Goal: Obtain resource: Download file/media

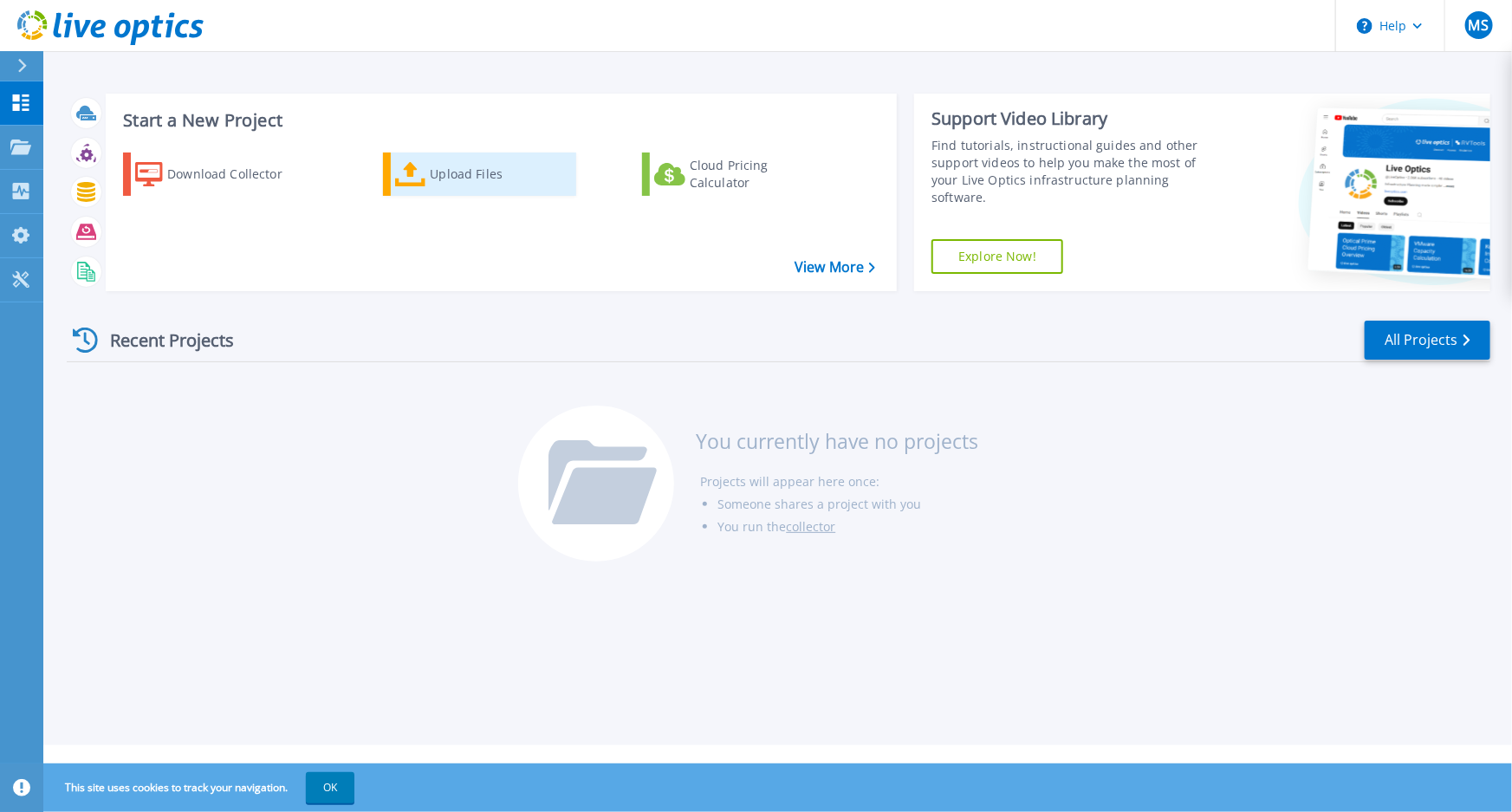
click at [443, 176] on div "Upload Files" at bounding box center [499, 174] width 139 height 35
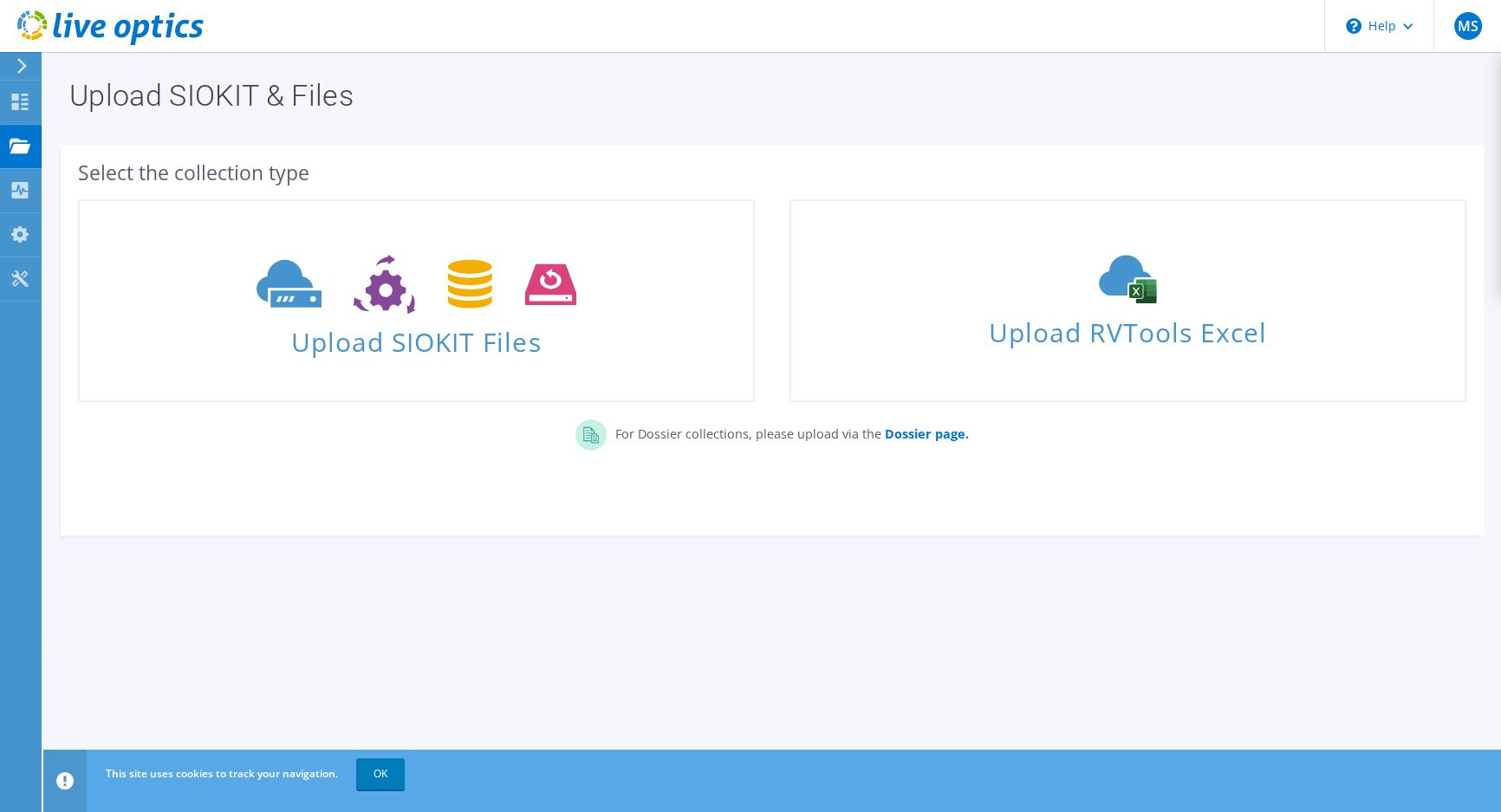
click at [292, 464] on div "For Dossier collections, please upload via the Dossier page." at bounding box center [772, 441] width 1423 height 59
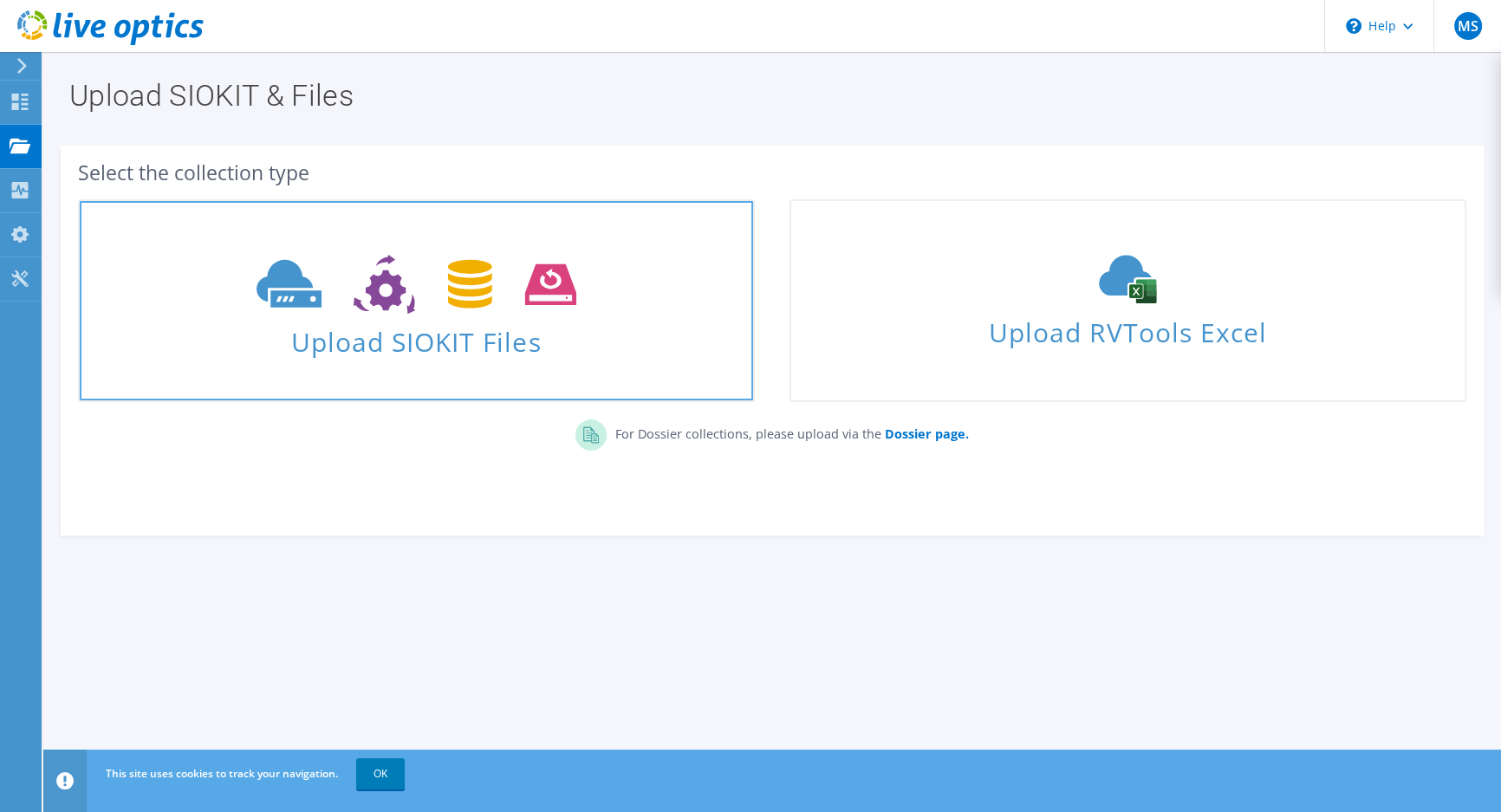
click at [365, 307] on icon at bounding box center [416, 284] width 320 height 59
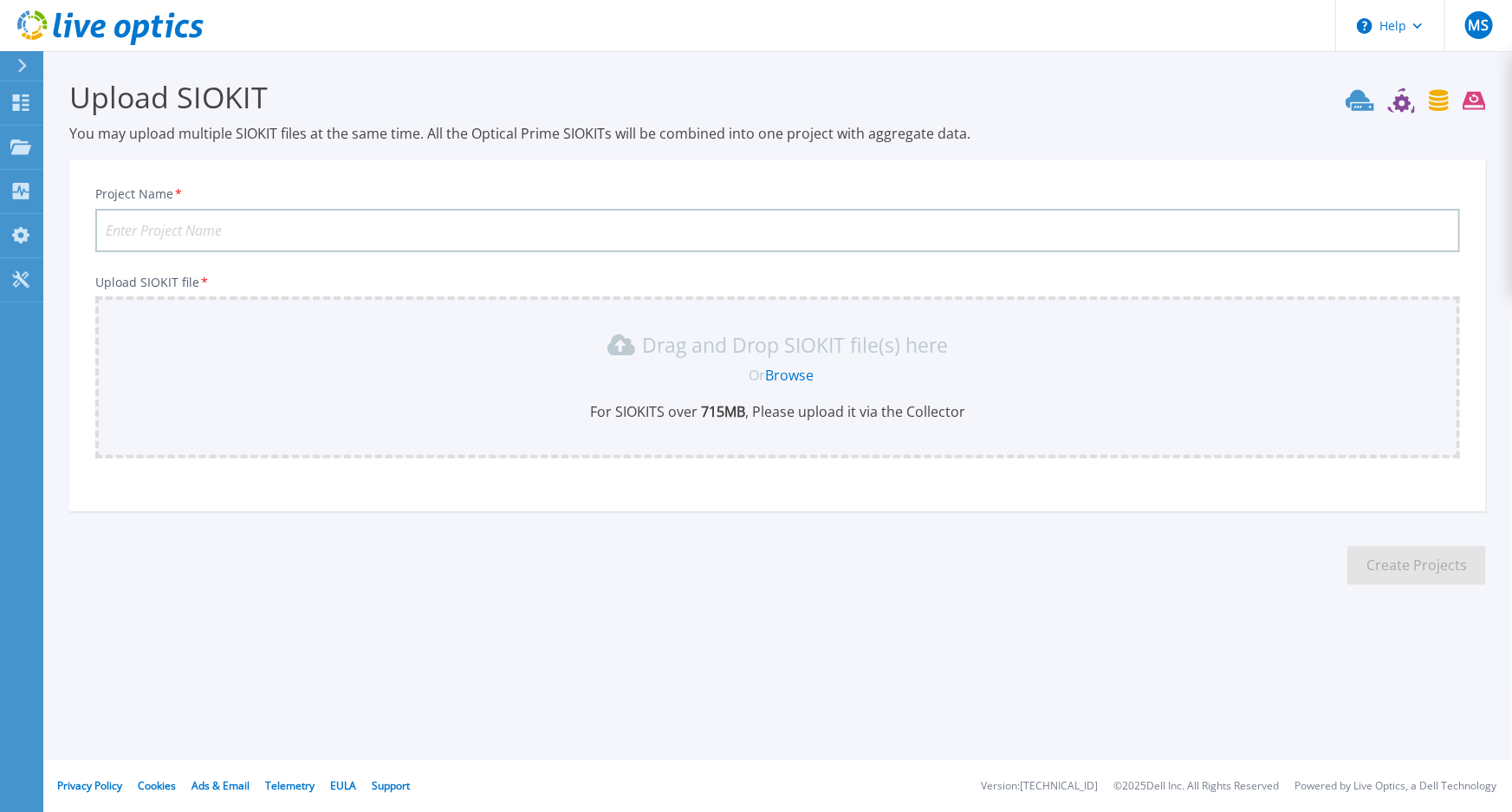
click at [367, 229] on input "Project Name *" at bounding box center [778, 230] width 1365 height 43
type input "KMDKHC"
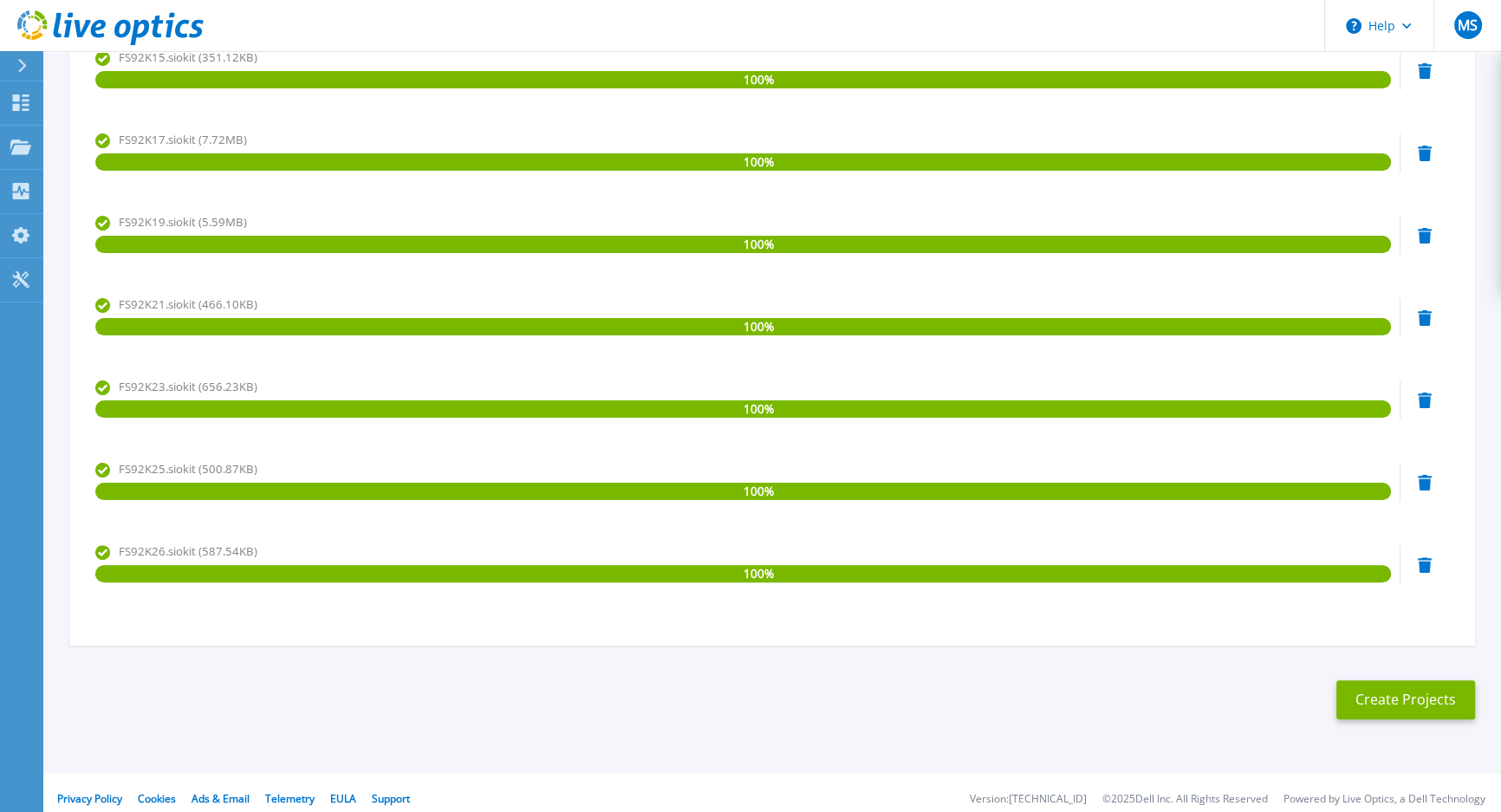
scroll to position [535, 0]
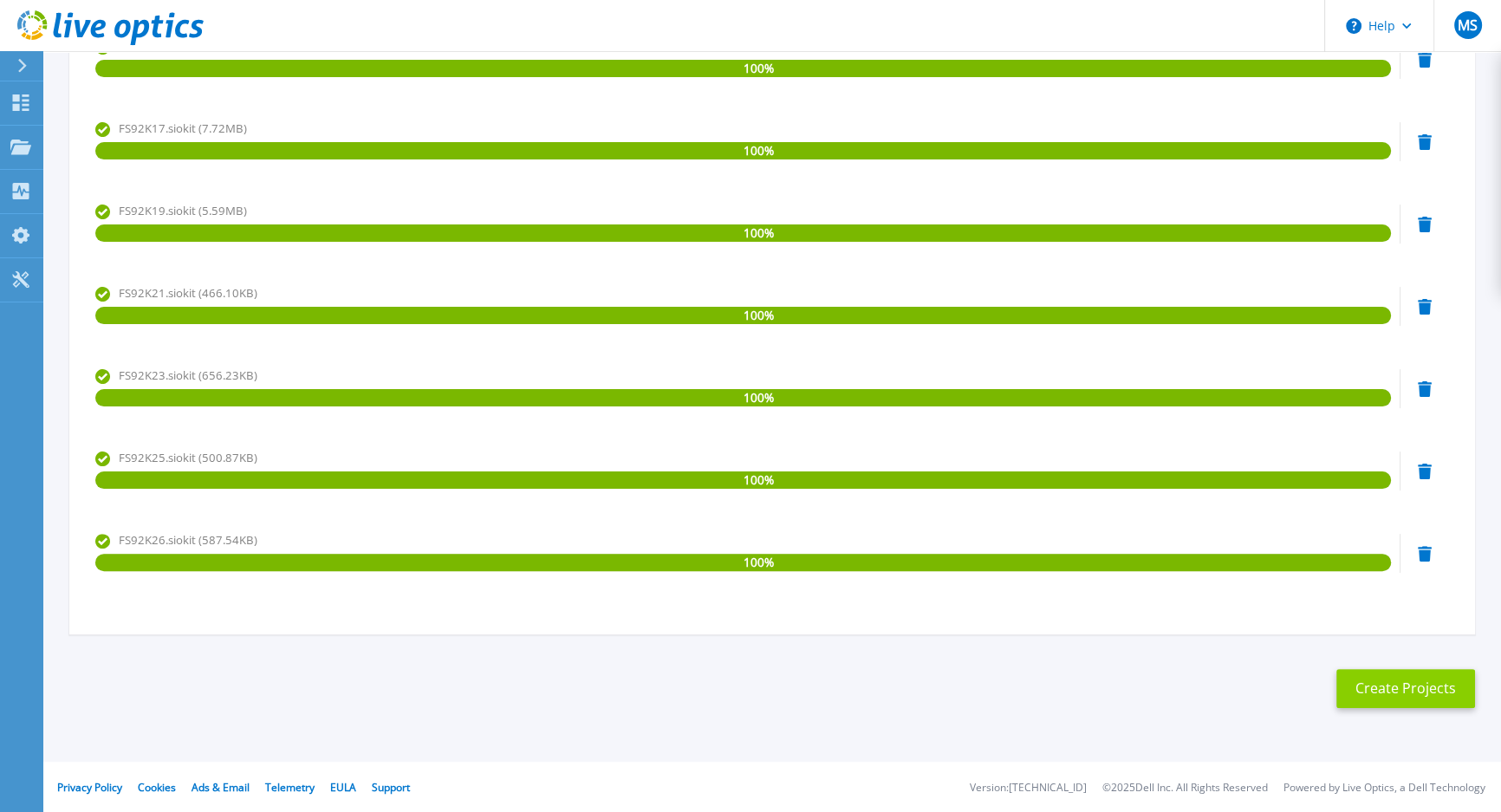
click at [1440, 683] on button "Create Projects" at bounding box center [1406, 688] width 138 height 39
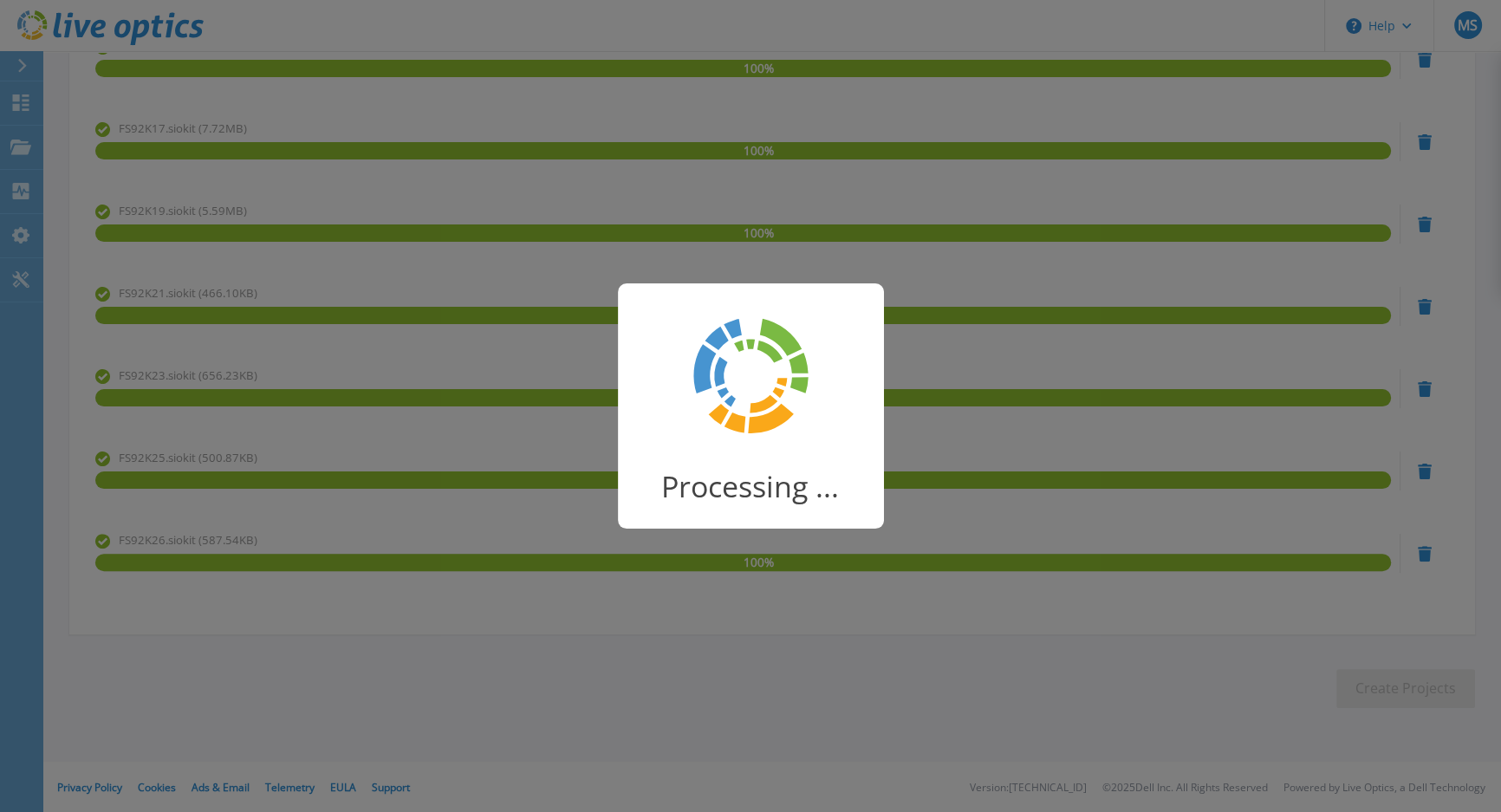
scroll to position [11, 0]
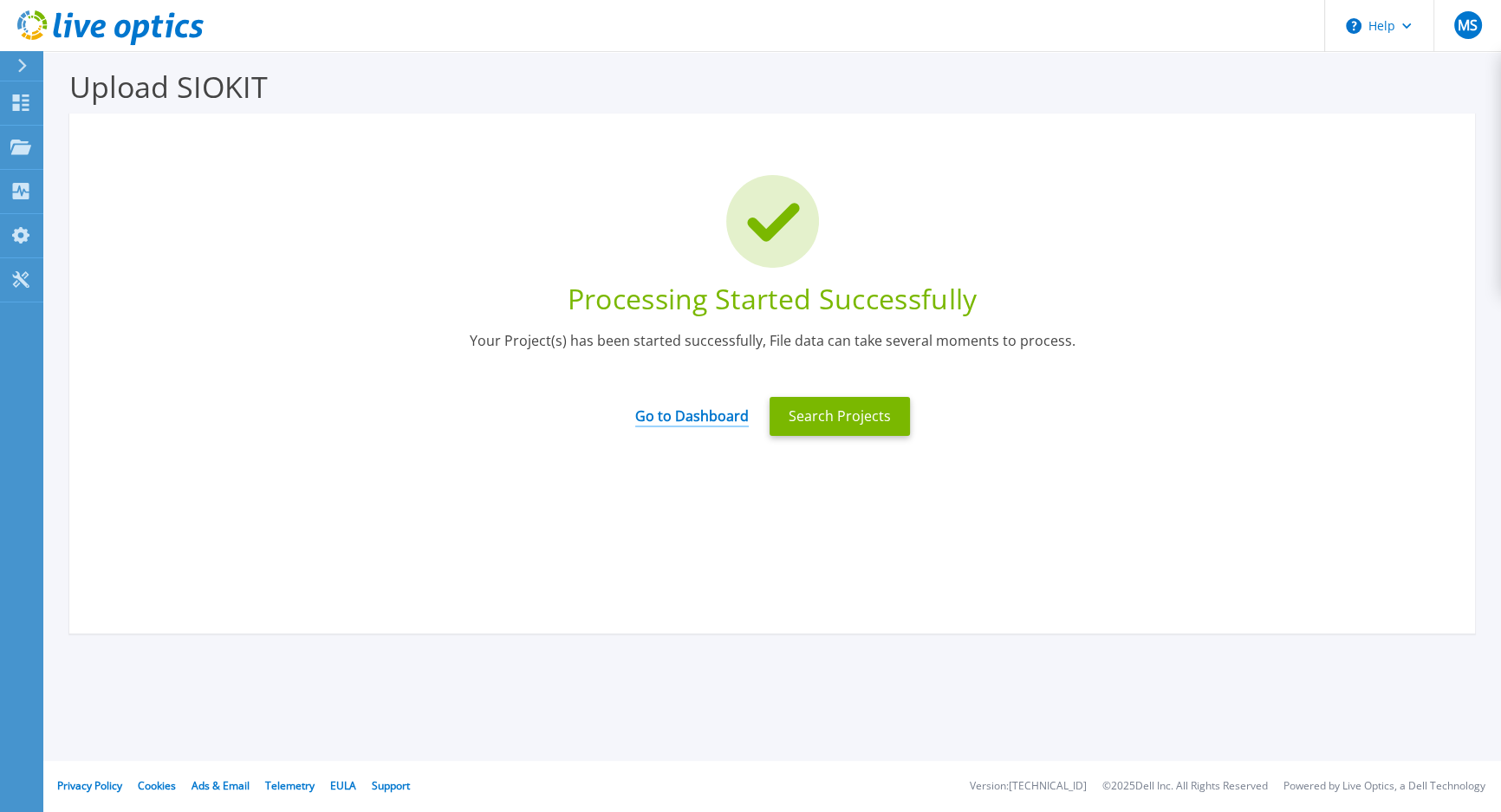
click at [730, 418] on link "Go to Dashboard" at bounding box center [692, 410] width 113 height 34
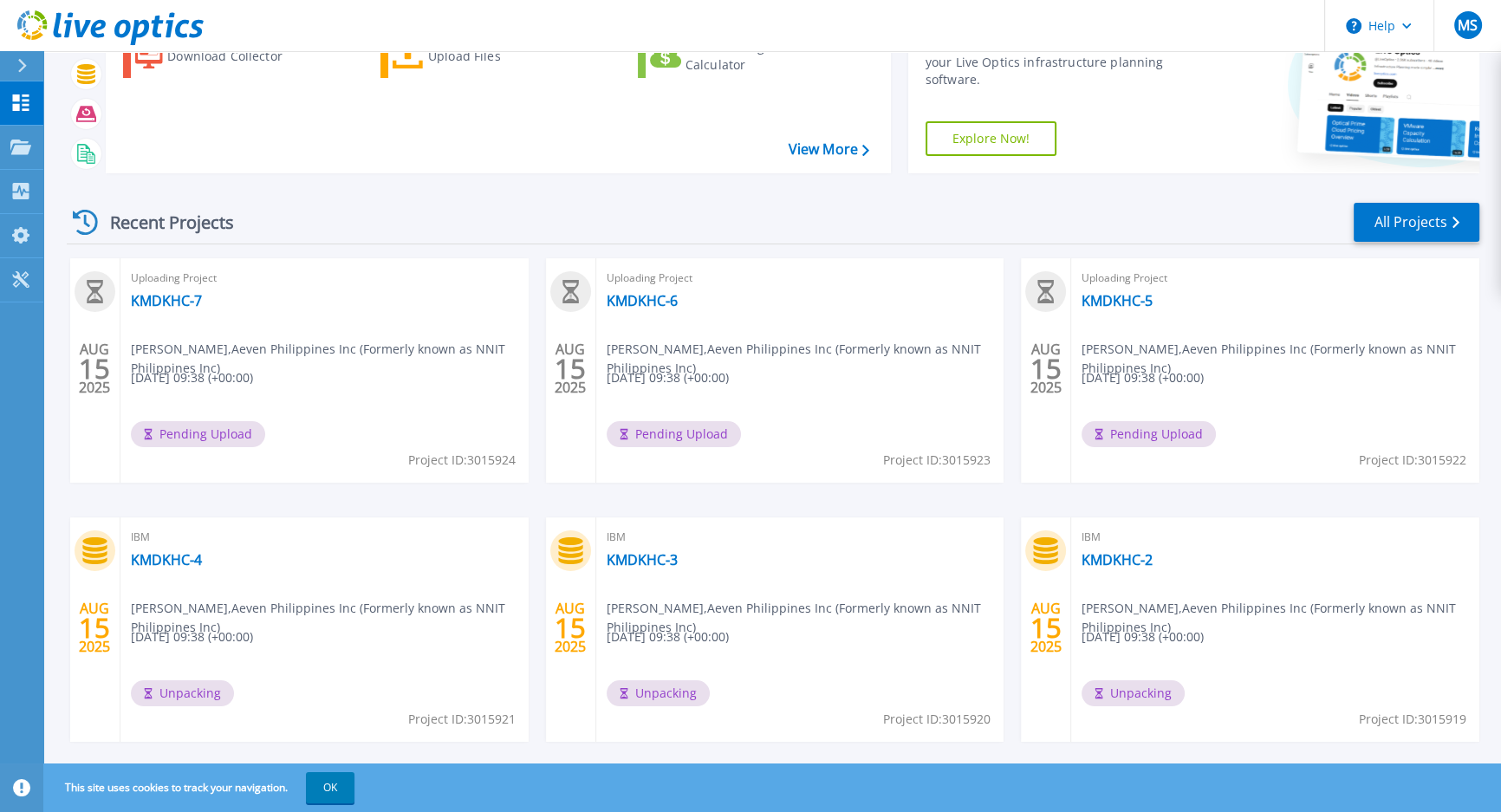
scroll to position [147, 0]
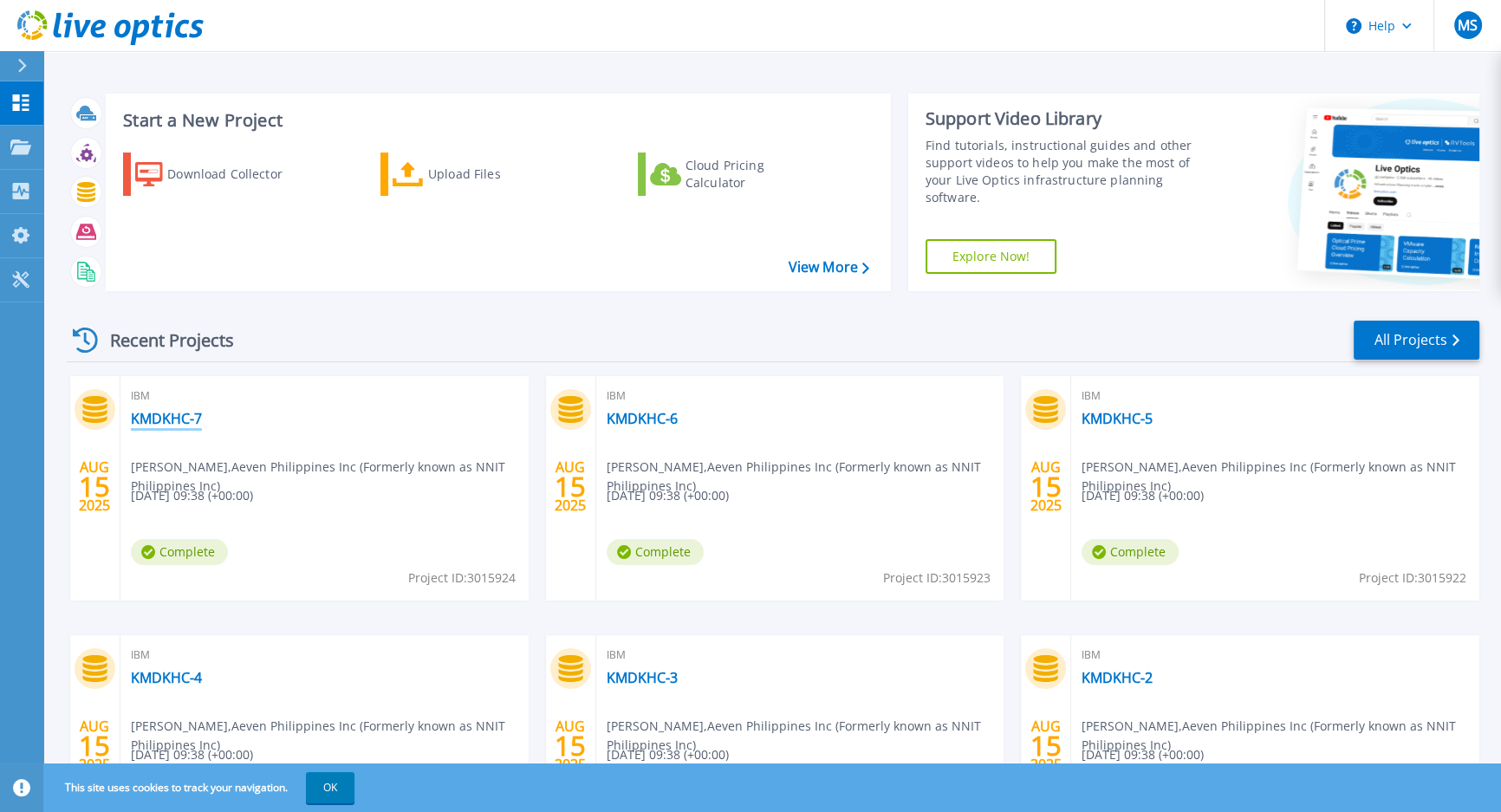
click at [173, 420] on link "KMDKHC-7" at bounding box center [166, 418] width 71 height 17
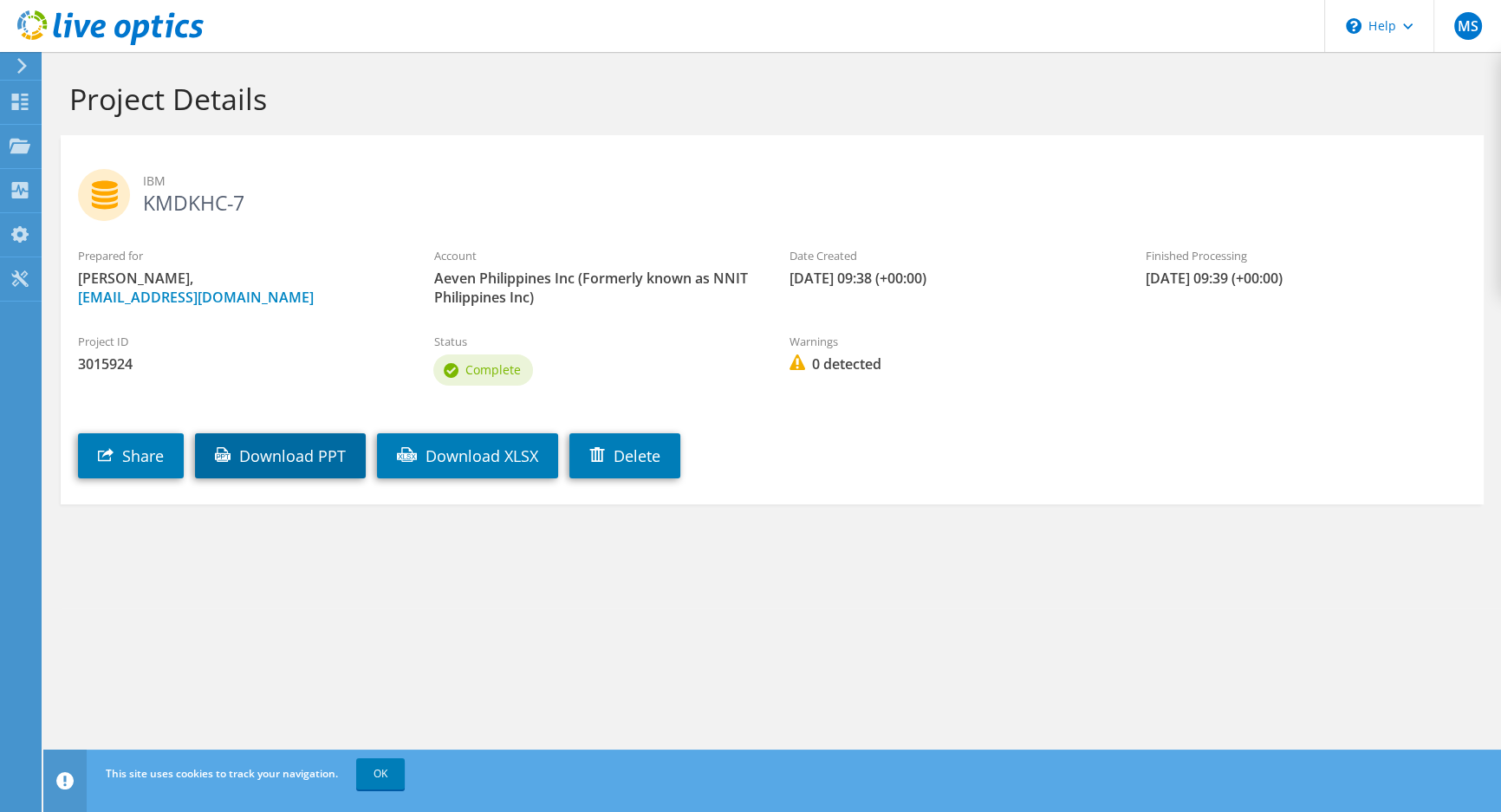
click at [247, 457] on link "Download PPT" at bounding box center [281, 456] width 171 height 45
click at [24, 102] on icon at bounding box center [20, 102] width 21 height 16
click at [60, 95] on div "Dashboard" at bounding box center [81, 103] width 82 height 43
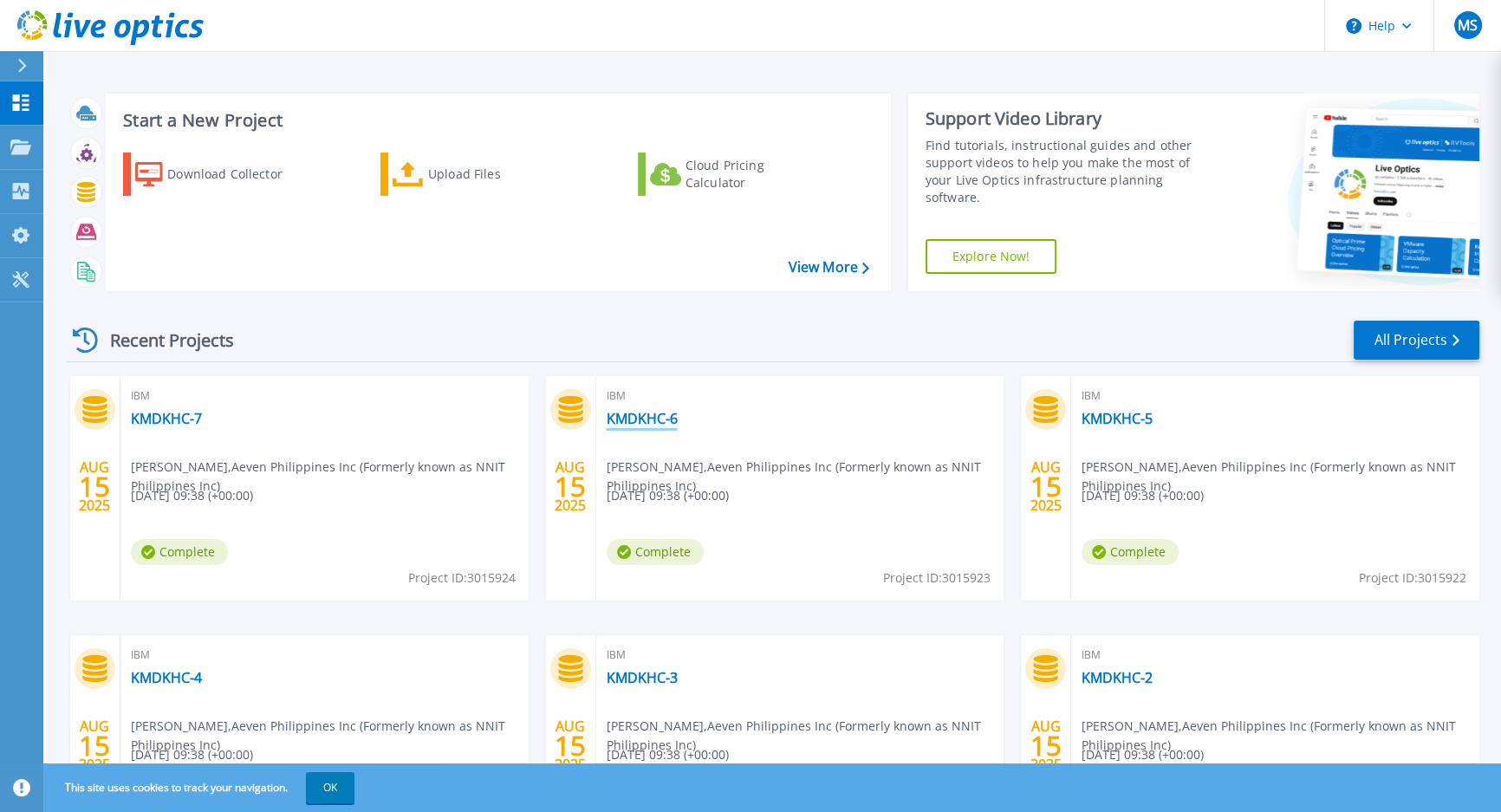
click at [641, 423] on link "KMDKHC-6" at bounding box center [642, 418] width 71 height 17
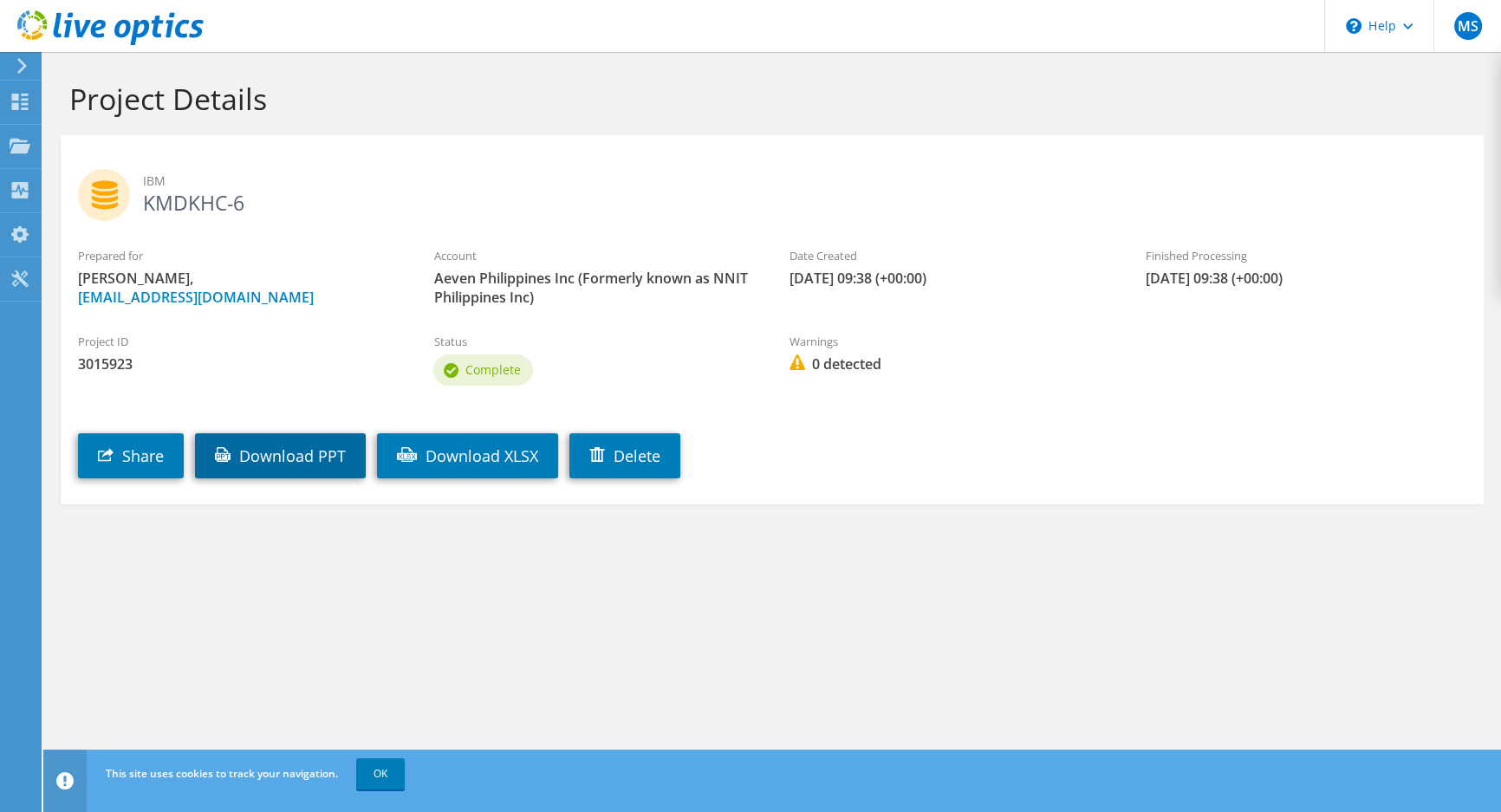
click at [309, 453] on link "Download PPT" at bounding box center [281, 456] width 171 height 45
click at [70, 89] on div "Dashboard" at bounding box center [81, 103] width 82 height 43
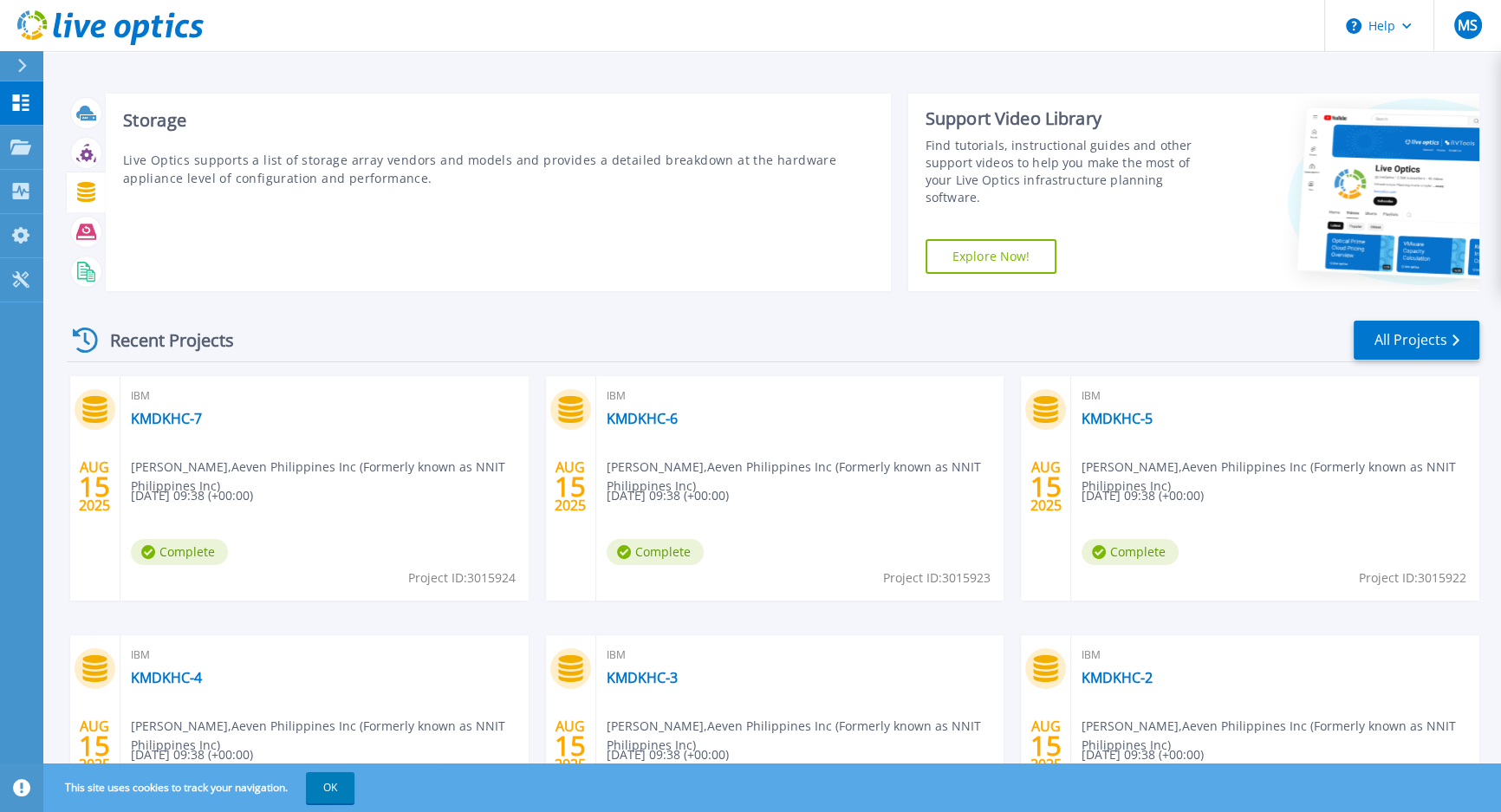
click at [86, 204] on div at bounding box center [86, 192] width 31 height 31
click at [86, 192] on icon at bounding box center [86, 192] width 18 height 20
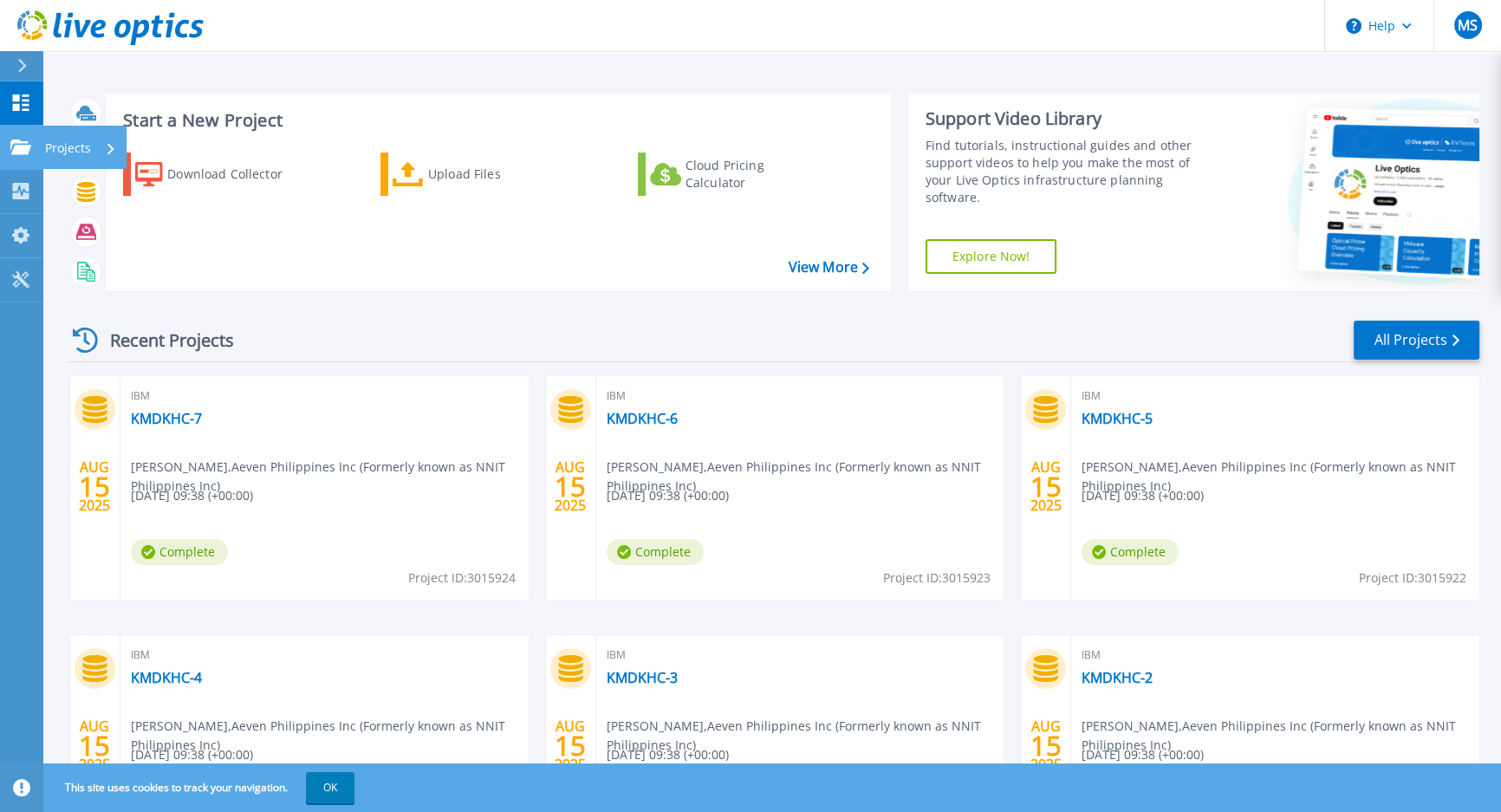
click at [58, 150] on p "Projects" at bounding box center [67, 148] width 46 height 45
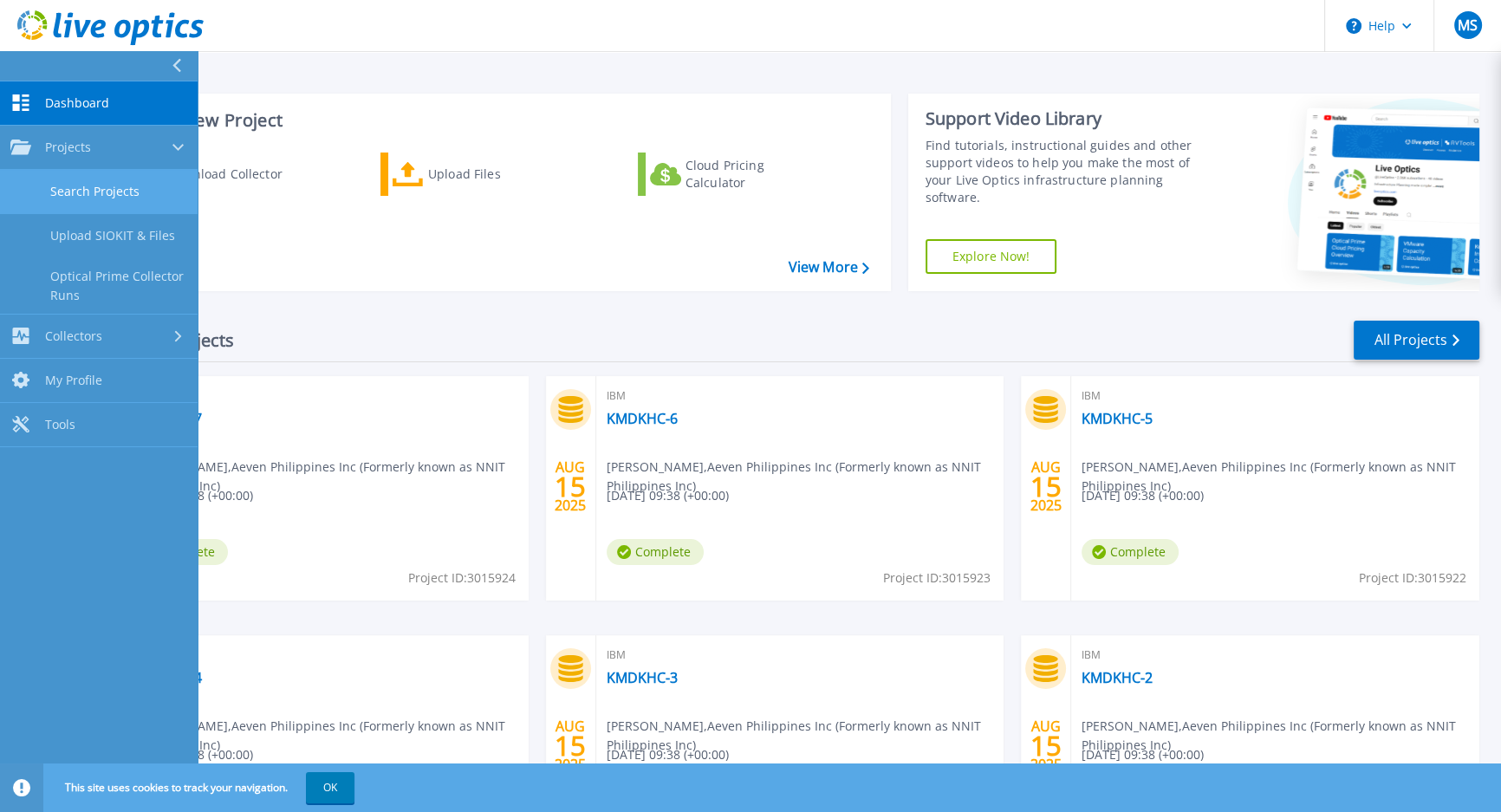
click at [84, 184] on link "Search Projects" at bounding box center [99, 192] width 198 height 44
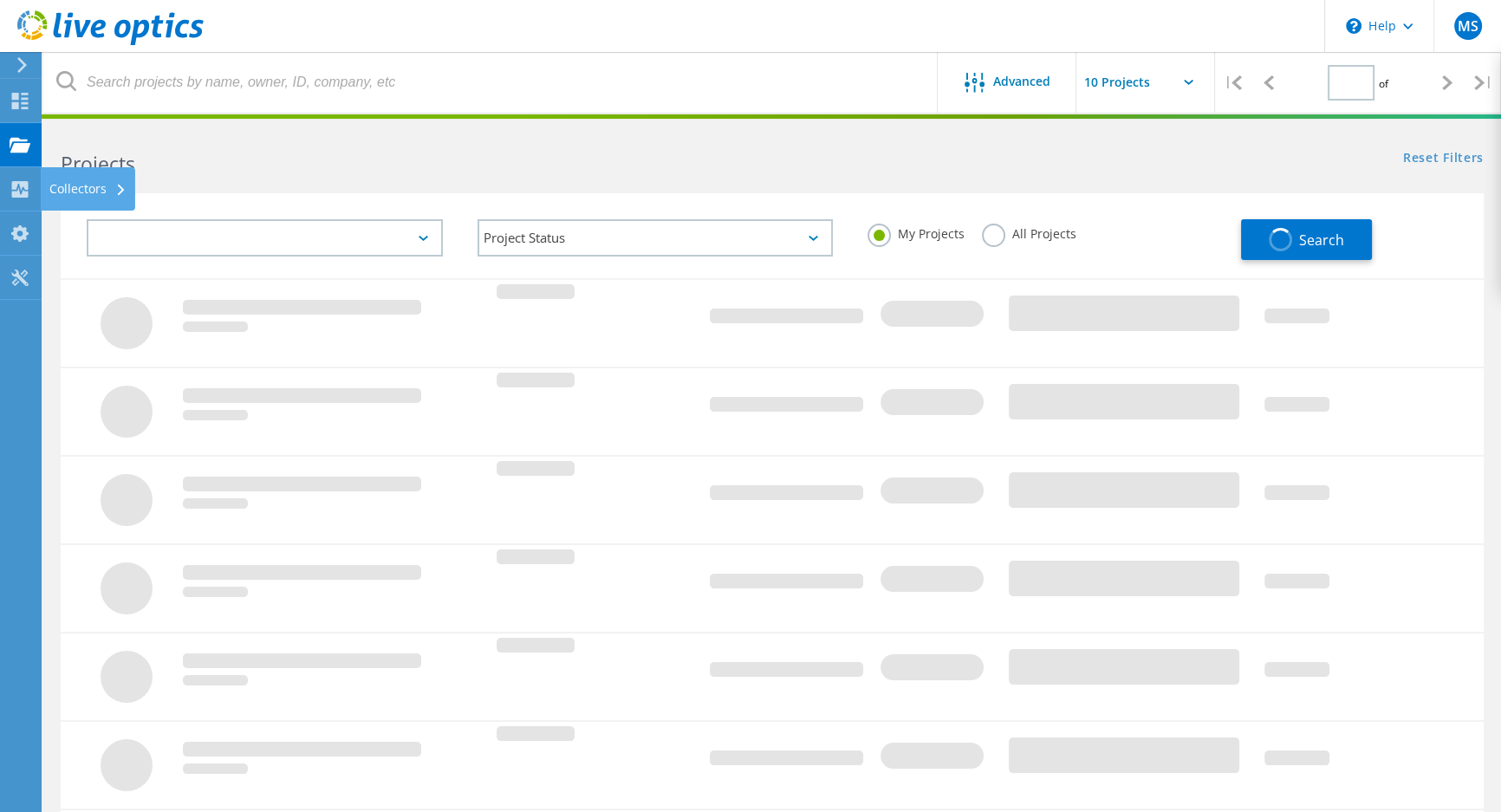
type input "1"
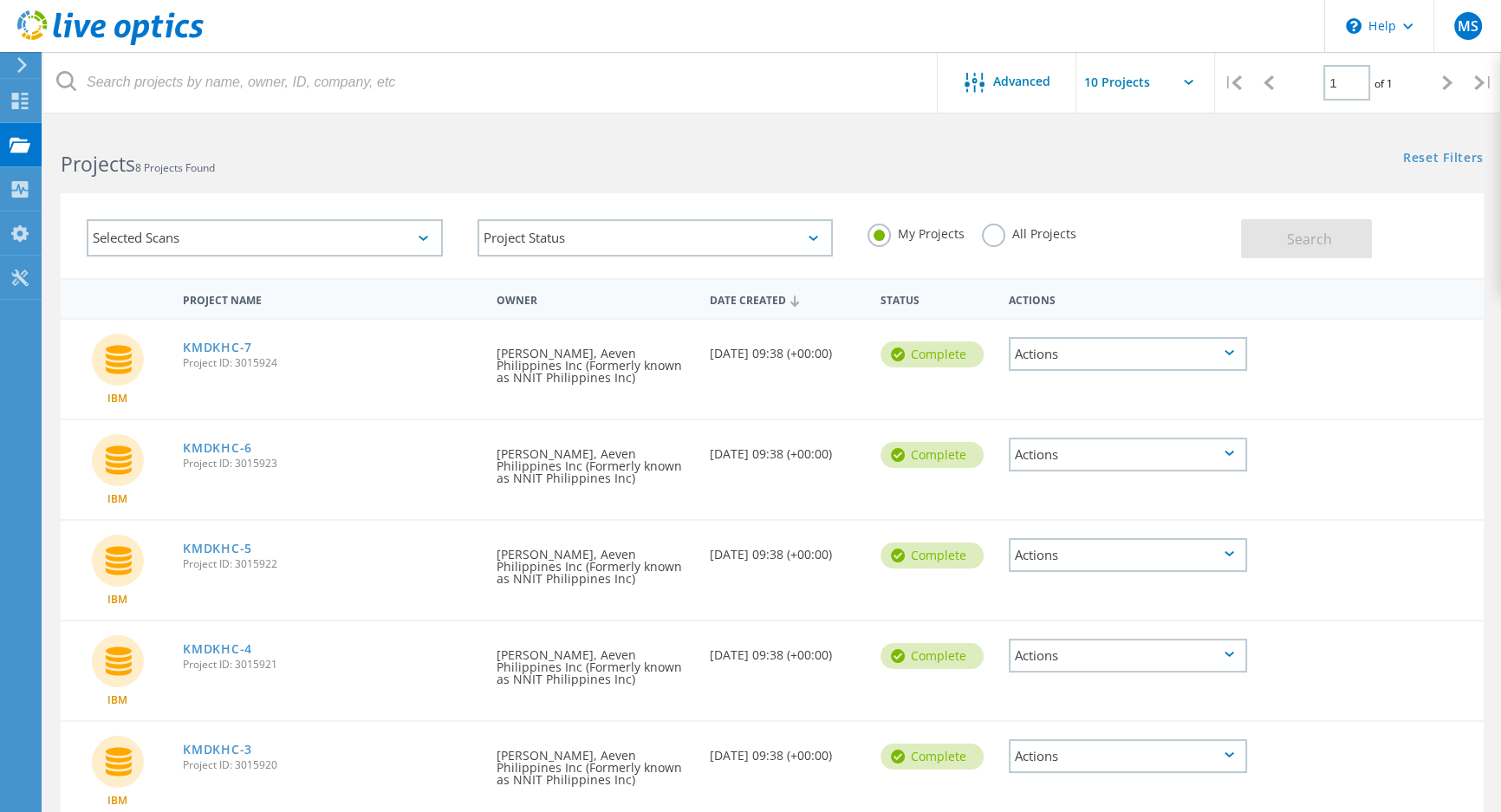
click at [1226, 352] on icon at bounding box center [1229, 352] width 10 height 5
click at [1173, 224] on div "My Projects All Projects" at bounding box center [1045, 234] width 391 height 64
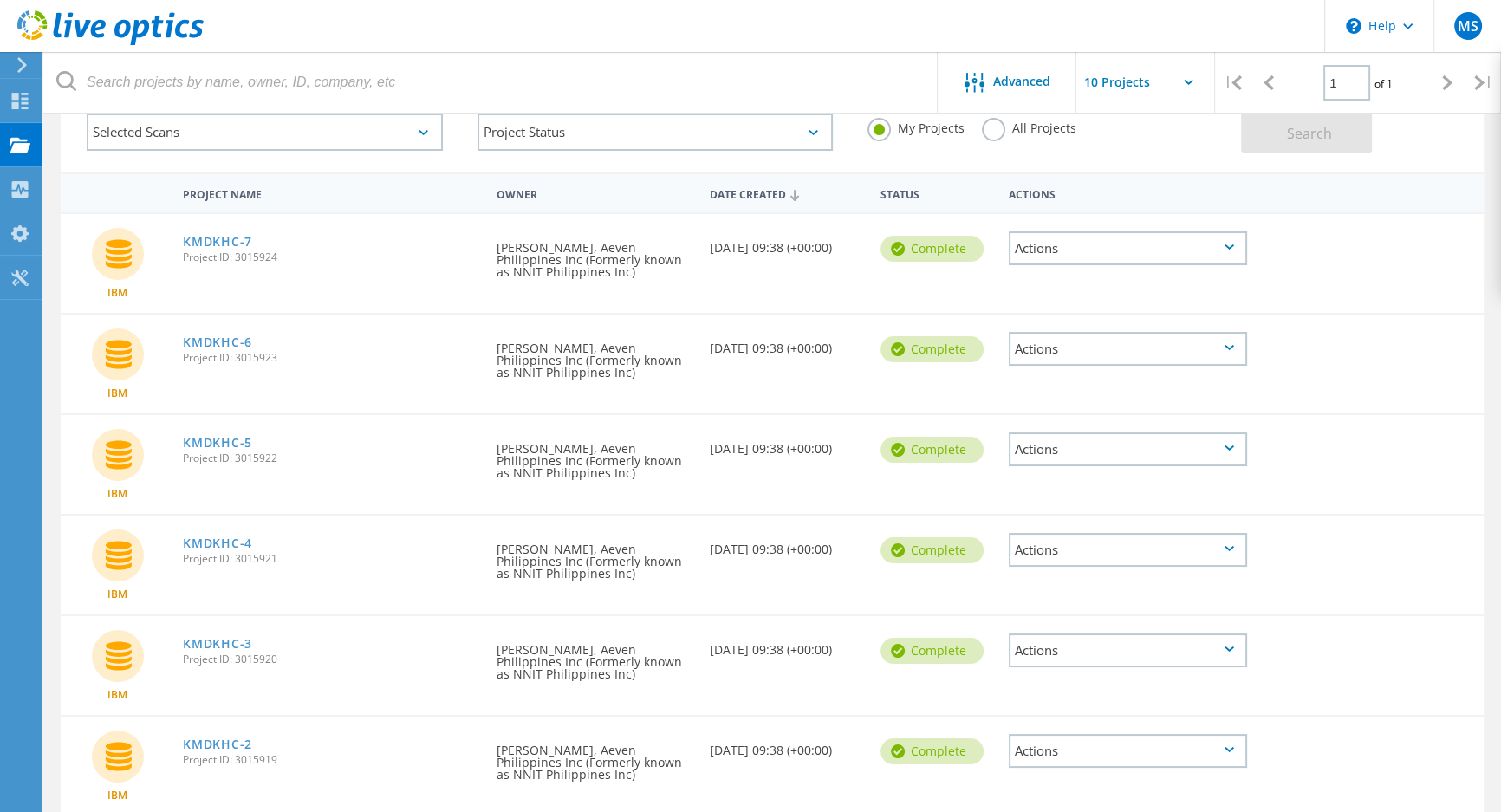
scroll to position [94, 0]
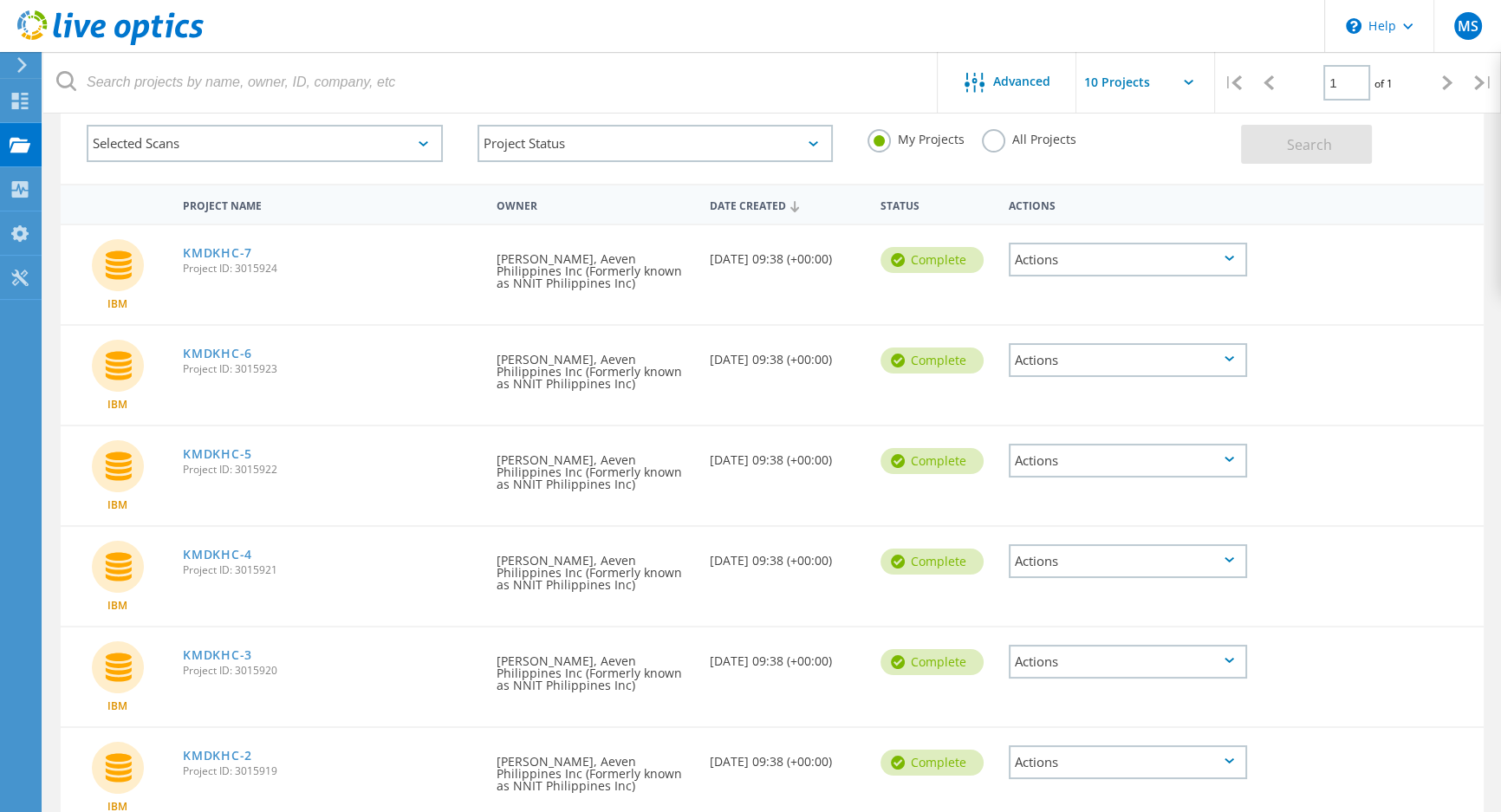
click at [1228, 255] on icon at bounding box center [1229, 258] width 10 height 5
click at [1163, 248] on div "Download PPT" at bounding box center [1129, 260] width 236 height 27
click at [1230, 250] on div "Actions" at bounding box center [1129, 260] width 239 height 34
click at [1145, 234] on div "Download XLSX" at bounding box center [1129, 233] width 236 height 27
click at [1225, 356] on icon at bounding box center [1229, 359] width 10 height 5
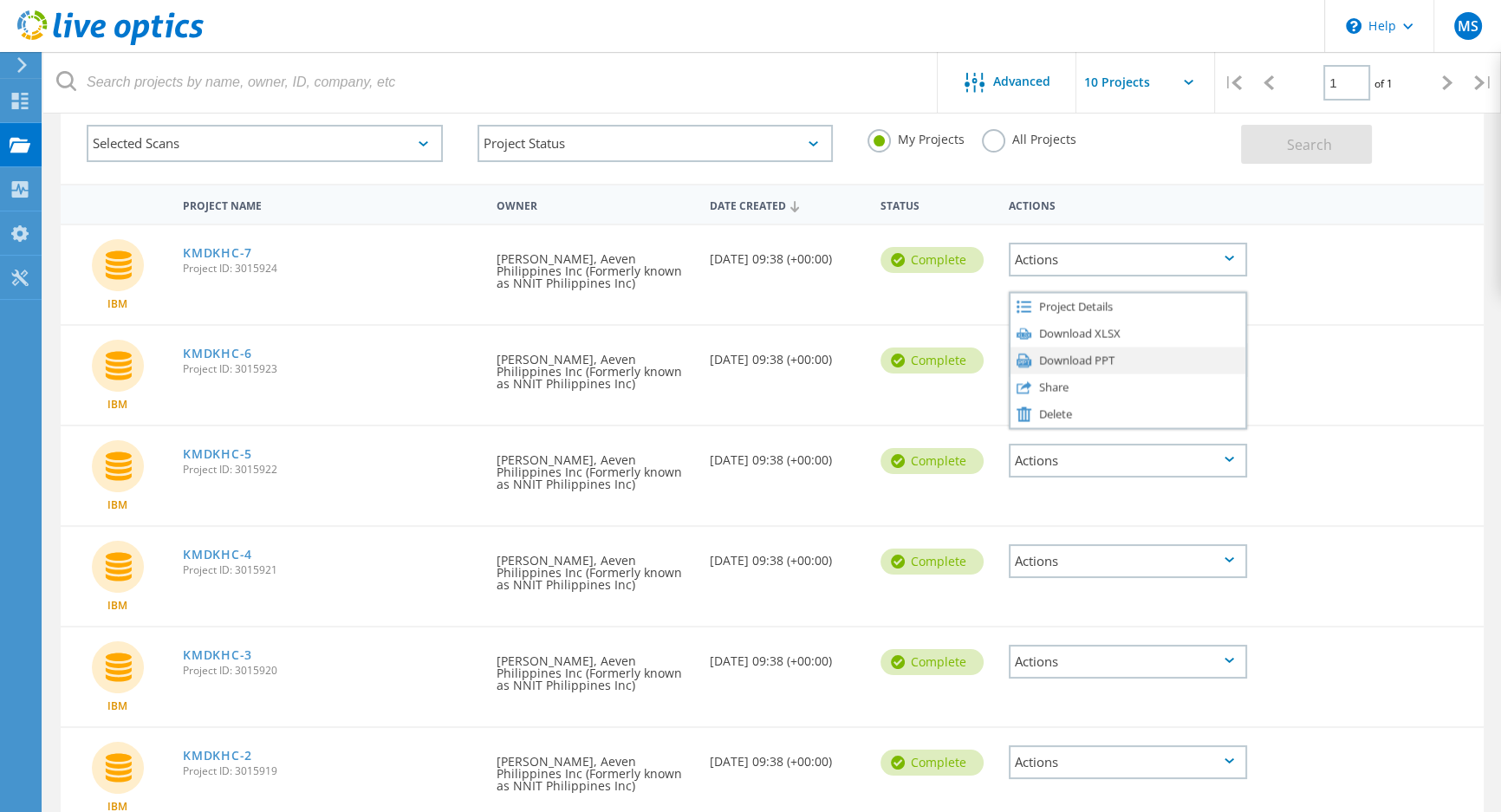
click at [1182, 357] on div "Download PPT" at bounding box center [1129, 360] width 236 height 27
click at [1233, 365] on div "Actions" at bounding box center [1129, 361] width 239 height 34
click at [1184, 337] on div "Download XLSX" at bounding box center [1129, 334] width 236 height 27
click at [1227, 457] on icon at bounding box center [1229, 460] width 10 height 5
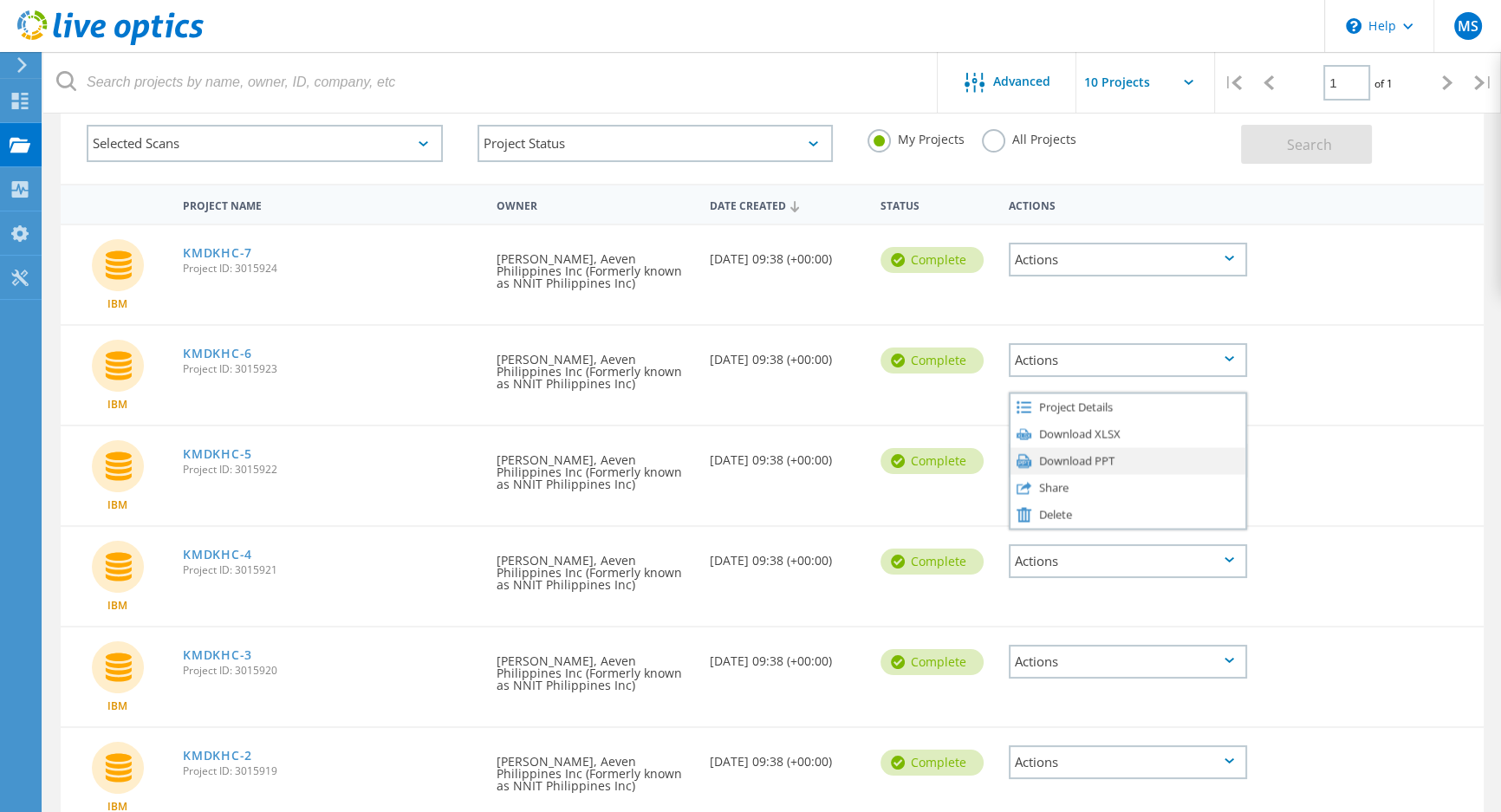
click at [1193, 458] on div "Download PPT" at bounding box center [1129, 460] width 236 height 27
click at [1222, 460] on div "Actions" at bounding box center [1129, 460] width 239 height 34
click at [1178, 431] on div "Download XLSX" at bounding box center [1129, 433] width 236 height 27
click at [1226, 559] on icon at bounding box center [1229, 560] width 10 height 5
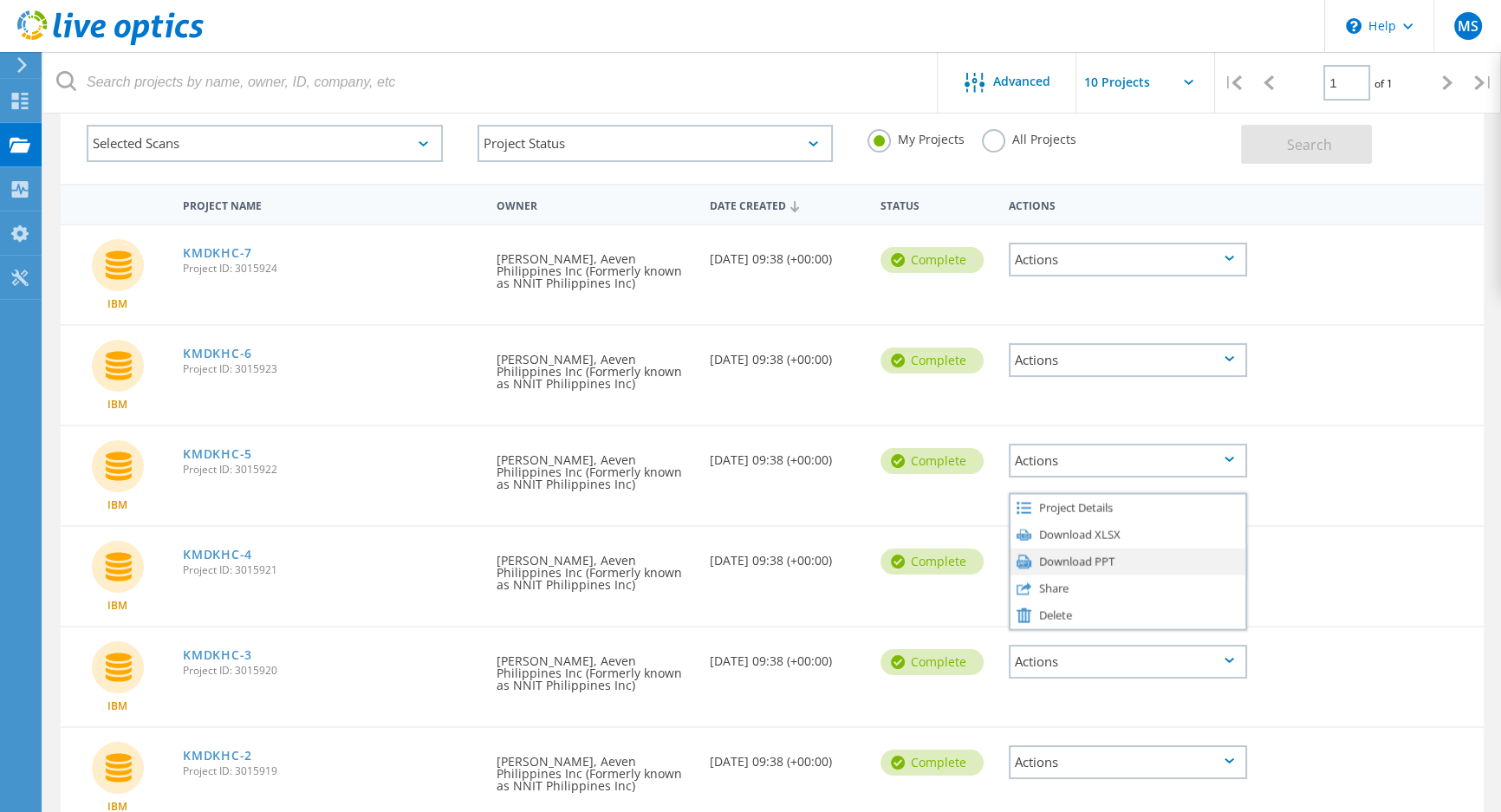
click at [1202, 559] on div "Download PPT" at bounding box center [1129, 561] width 236 height 27
click at [1239, 567] on div "Actions" at bounding box center [1129, 561] width 239 height 34
click at [1199, 537] on div "Download XLSX" at bounding box center [1129, 534] width 236 height 27
click at [1237, 652] on div "Actions" at bounding box center [1129, 662] width 239 height 34
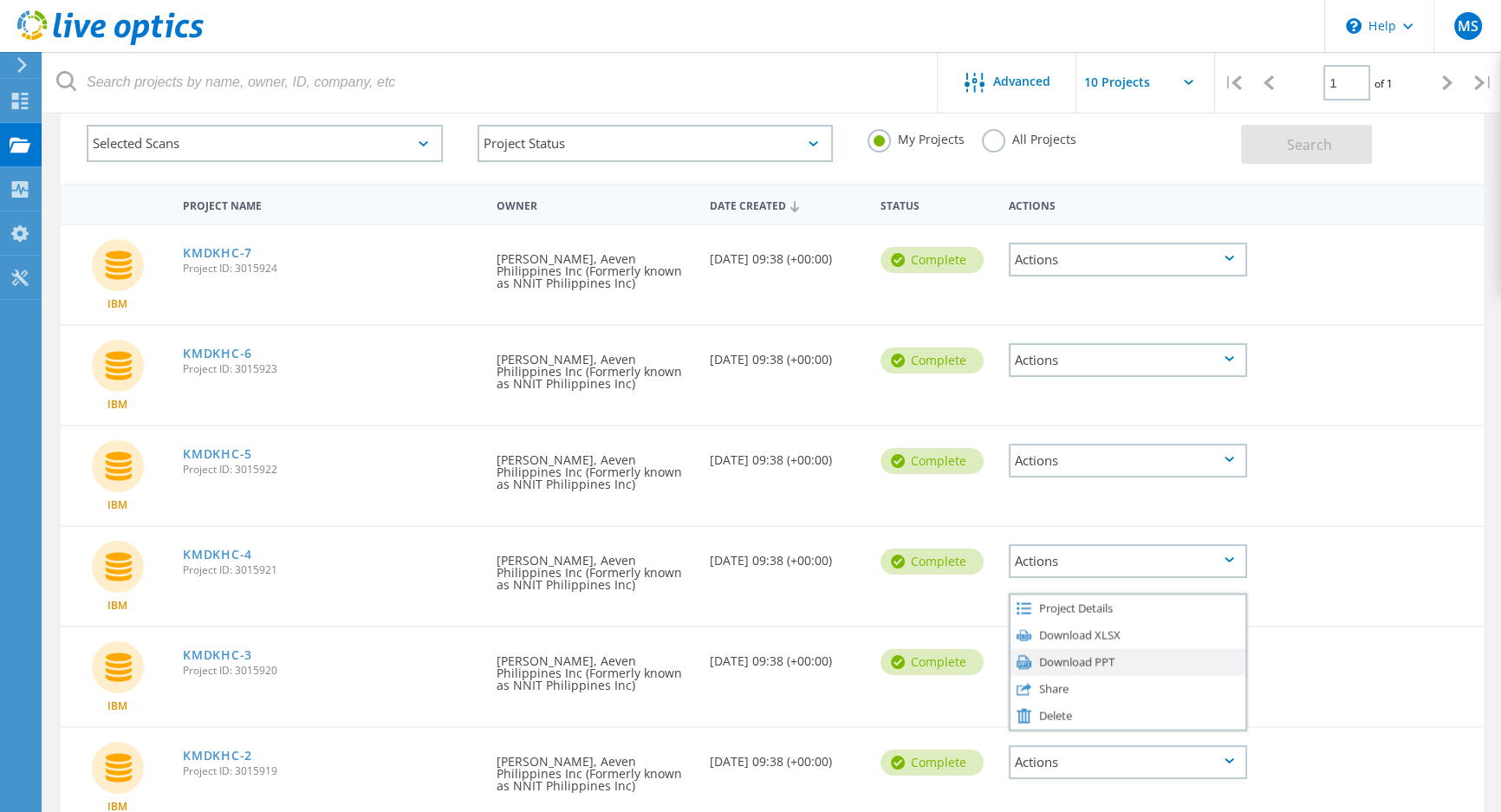
click at [1187, 664] on div "Download PPT" at bounding box center [1129, 662] width 236 height 27
click at [1226, 664] on div "Actions" at bounding box center [1129, 662] width 239 height 34
click at [1211, 638] on div "Download XLSX" at bounding box center [1129, 635] width 236 height 27
click at [1225, 763] on div "Actions" at bounding box center [1129, 763] width 239 height 34
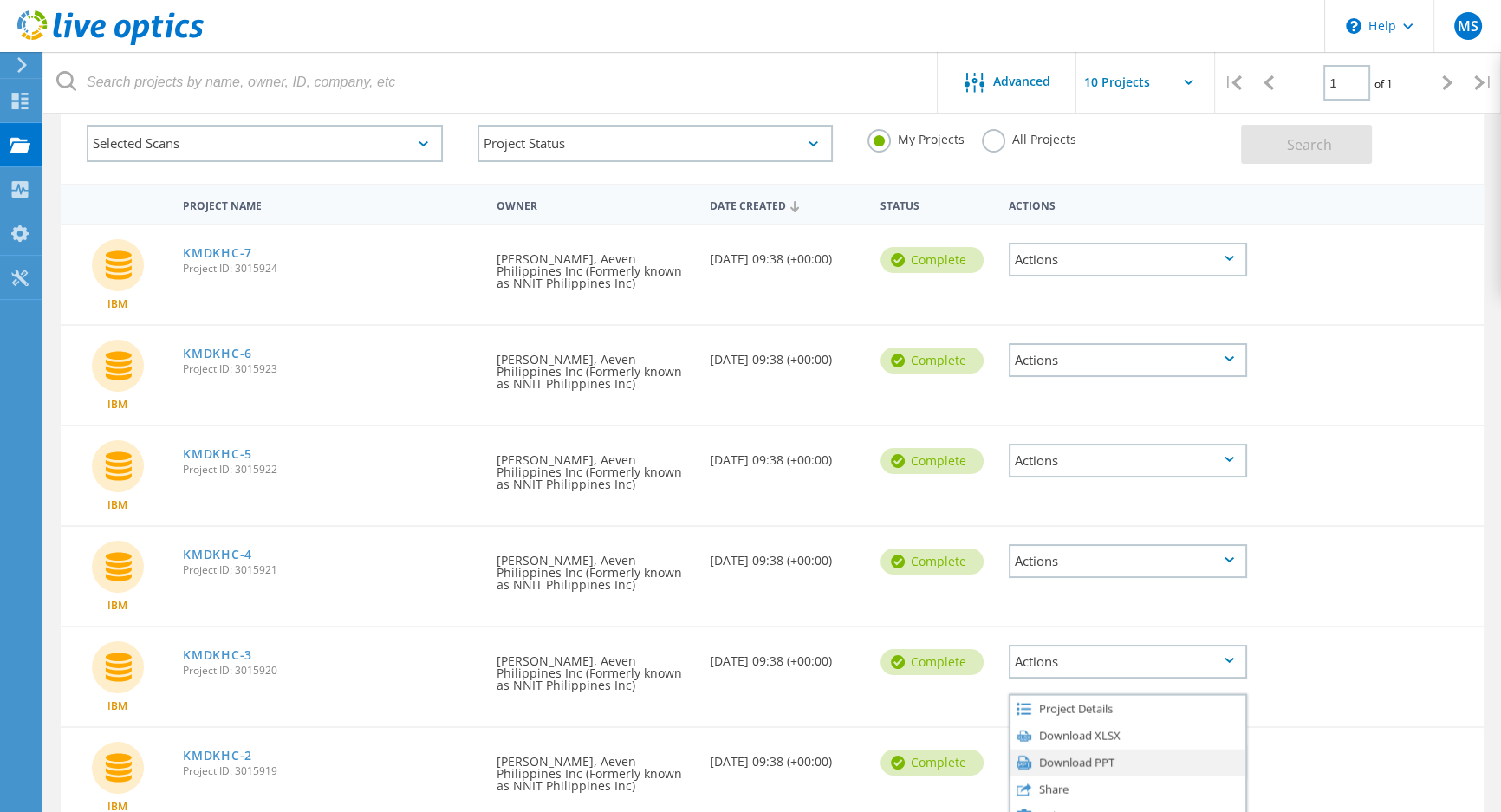
click at [1215, 767] on div "Download PPT" at bounding box center [1129, 763] width 236 height 27
click at [1233, 762] on div "Actions" at bounding box center [1129, 763] width 239 height 34
click at [1214, 736] on div "Download XLSX" at bounding box center [1129, 736] width 236 height 27
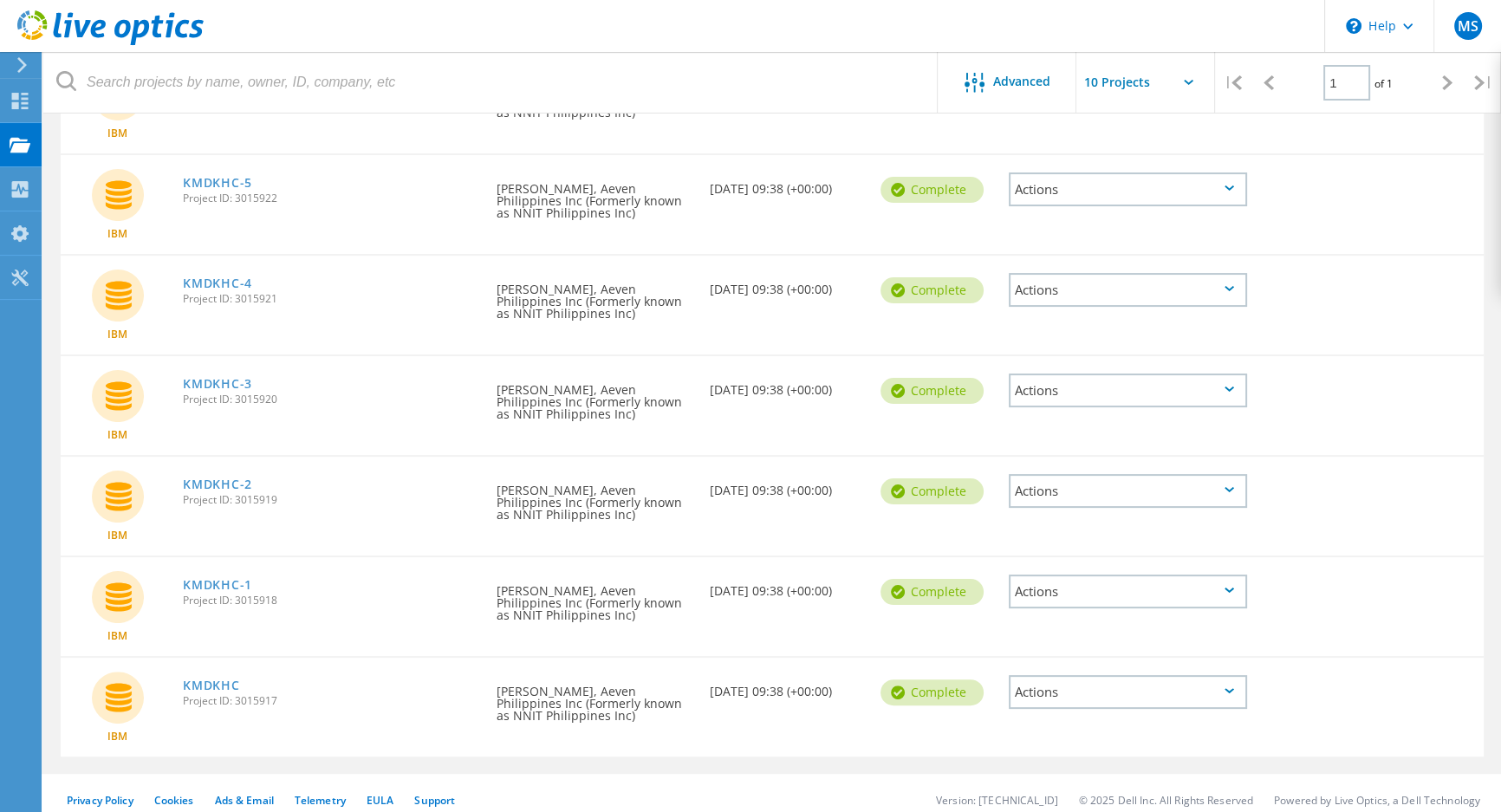
scroll to position [369, 0]
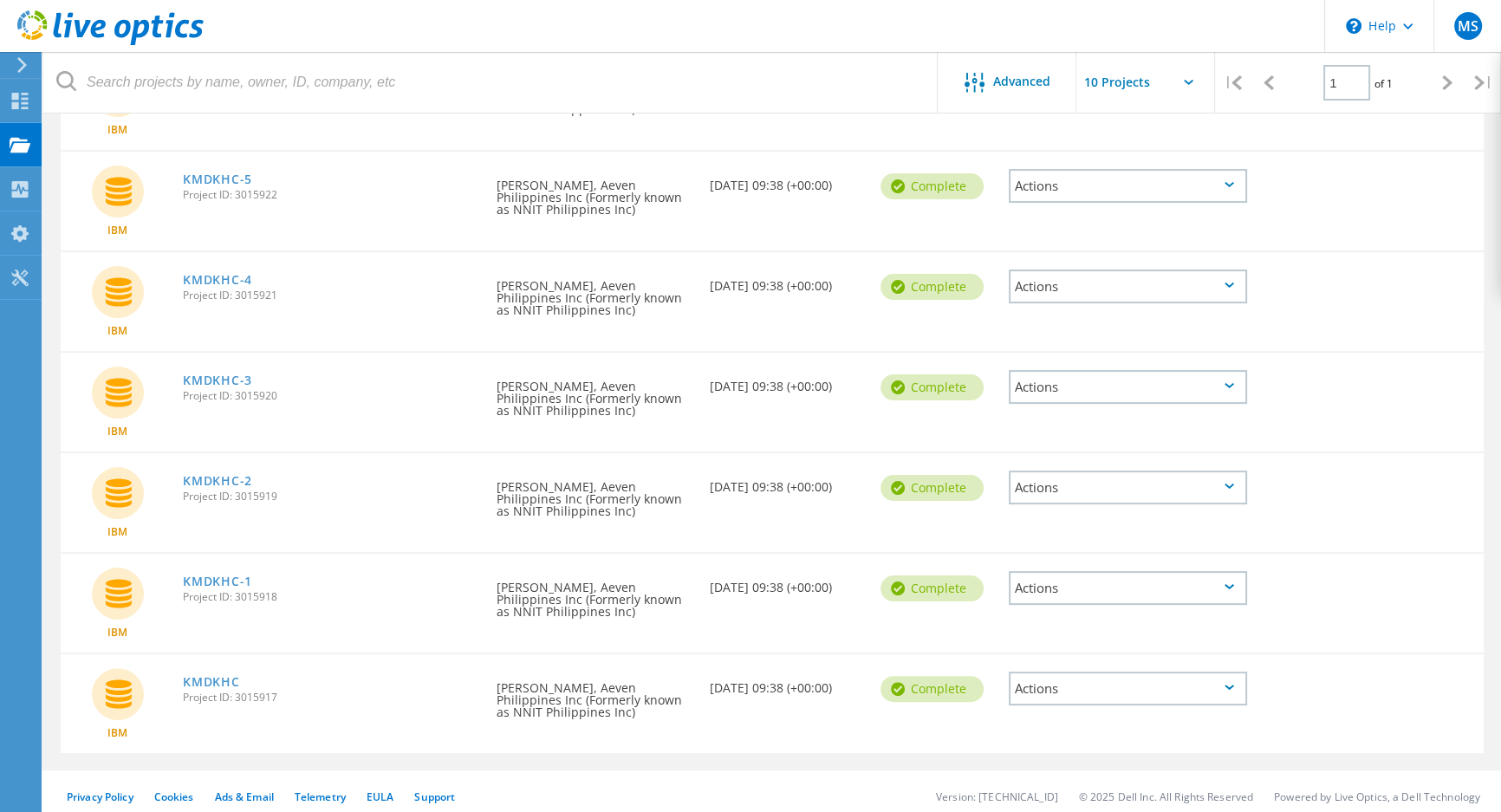
click at [1235, 581] on div "Actions" at bounding box center [1129, 588] width 239 height 34
click at [1189, 586] on div "Download PPT" at bounding box center [1129, 588] width 236 height 27
click at [1232, 586] on icon at bounding box center [1229, 586] width 10 height 5
click at [1198, 559] on div "Download XLSX" at bounding box center [1129, 561] width 236 height 27
click at [1226, 679] on div "Actions" at bounding box center [1129, 689] width 239 height 34
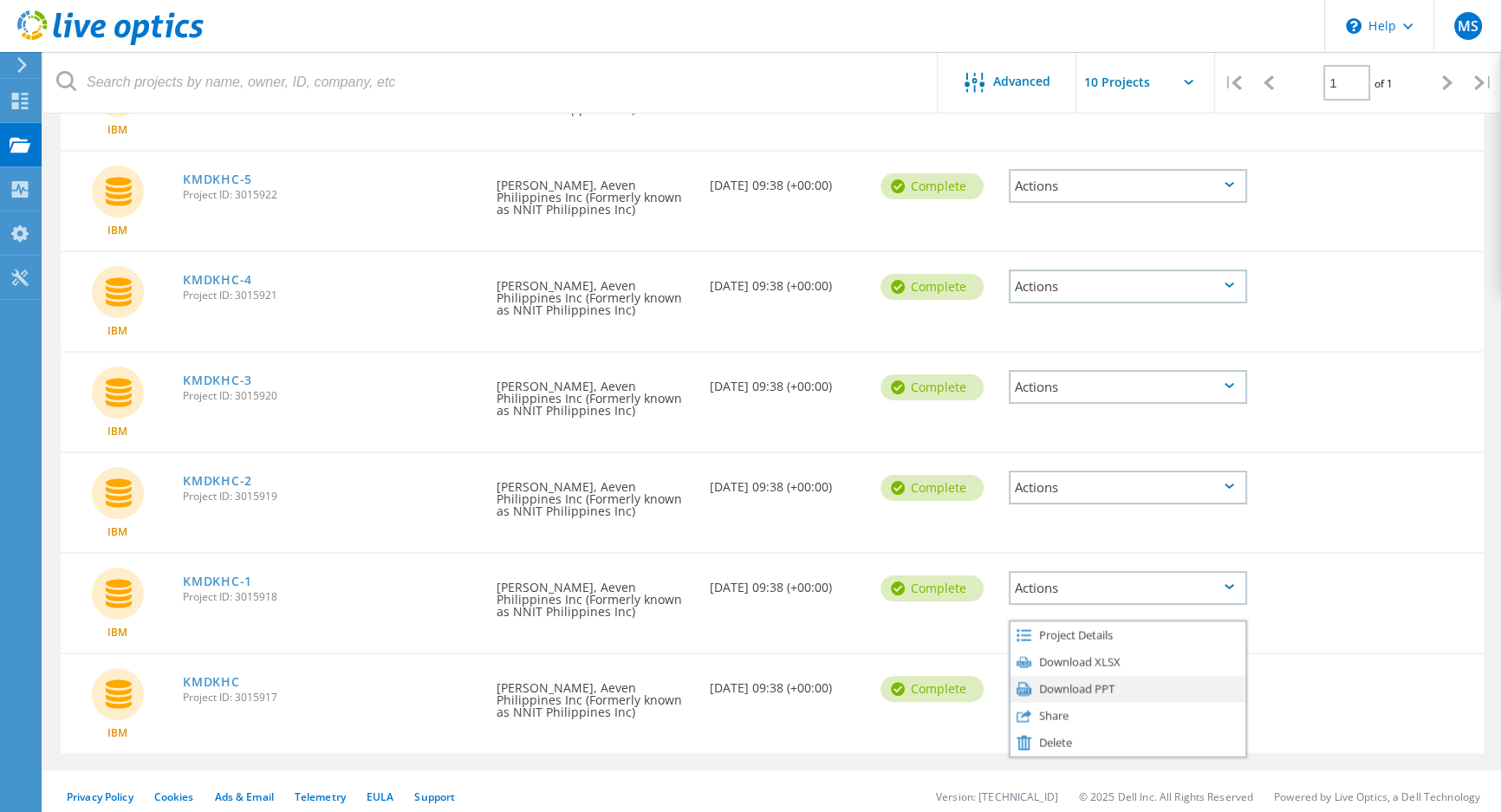
click at [1218, 678] on div "Download PPT" at bounding box center [1129, 689] width 236 height 27
click at [1227, 681] on div "Actions" at bounding box center [1129, 689] width 239 height 34
click at [1208, 658] on div "Download XLSX" at bounding box center [1129, 662] width 236 height 27
